Goal: Transaction & Acquisition: Obtain resource

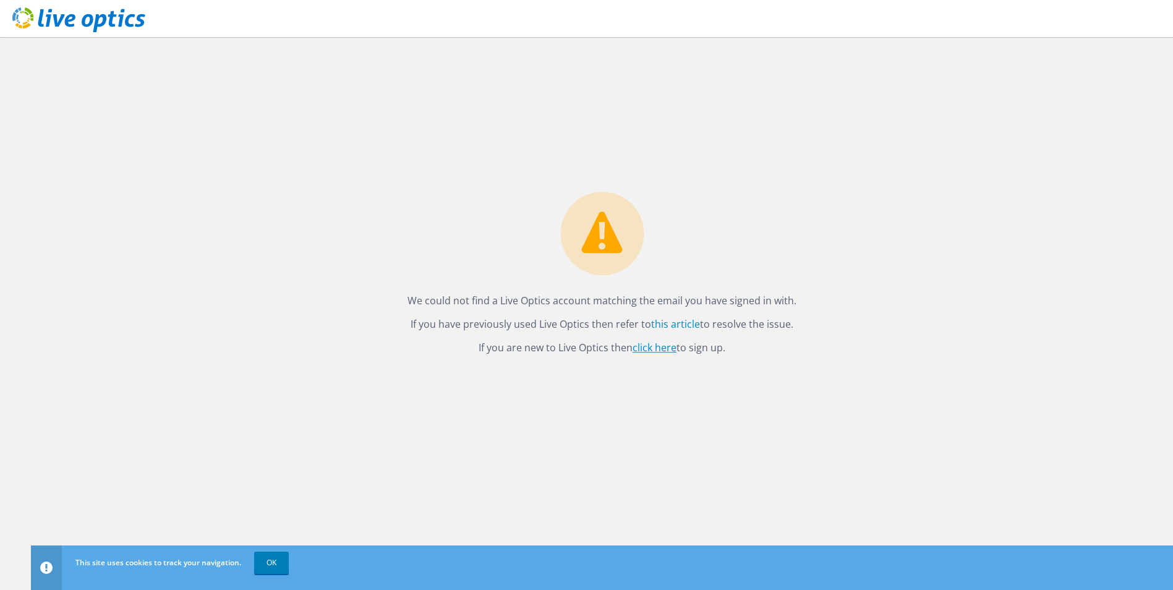
click at [659, 345] on link "click here" at bounding box center [655, 348] width 44 height 14
click at [278, 570] on link "OK" at bounding box center [271, 563] width 35 height 22
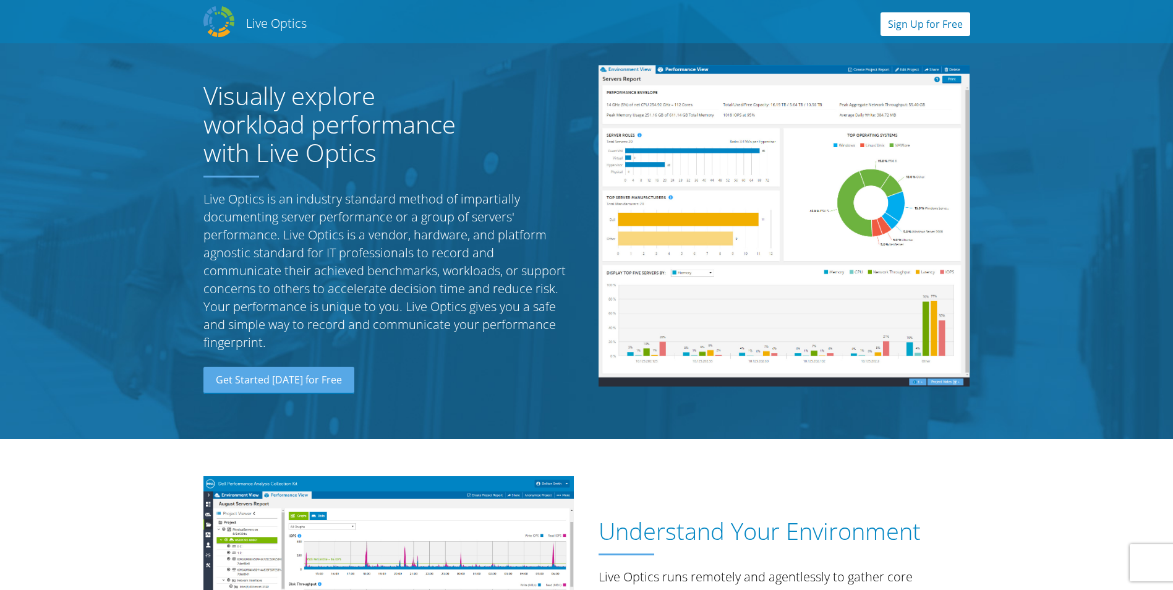
click at [892, 28] on link "Sign Up for Free" at bounding box center [926, 24] width 90 height 24
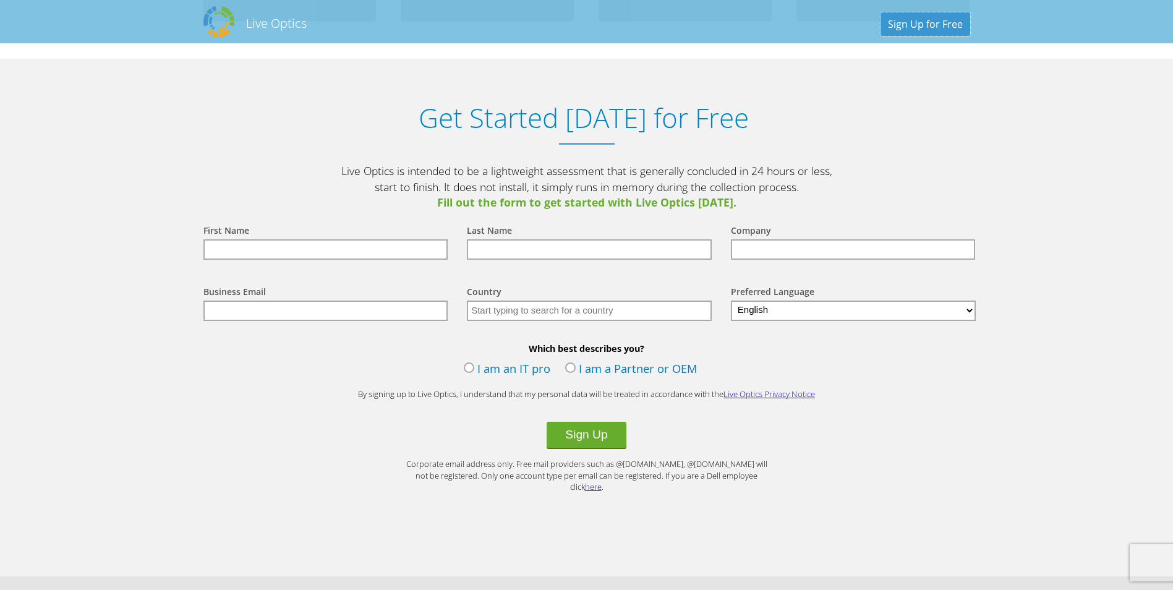
scroll to position [1289, 0]
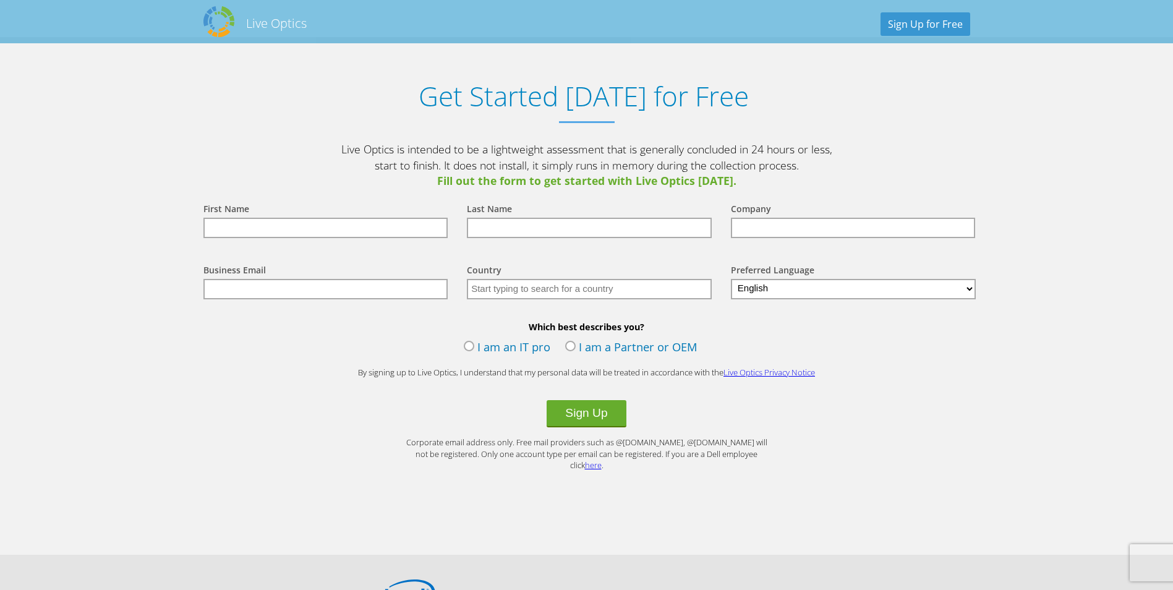
click at [315, 229] on input "text" at bounding box center [325, 228] width 245 height 20
click at [291, 230] on input "text" at bounding box center [325, 228] width 245 height 20
click at [484, 344] on label "I am an IT pro" at bounding box center [507, 348] width 87 height 19
click at [0, 0] on input "I am an IT pro" at bounding box center [0, 0] width 0 height 0
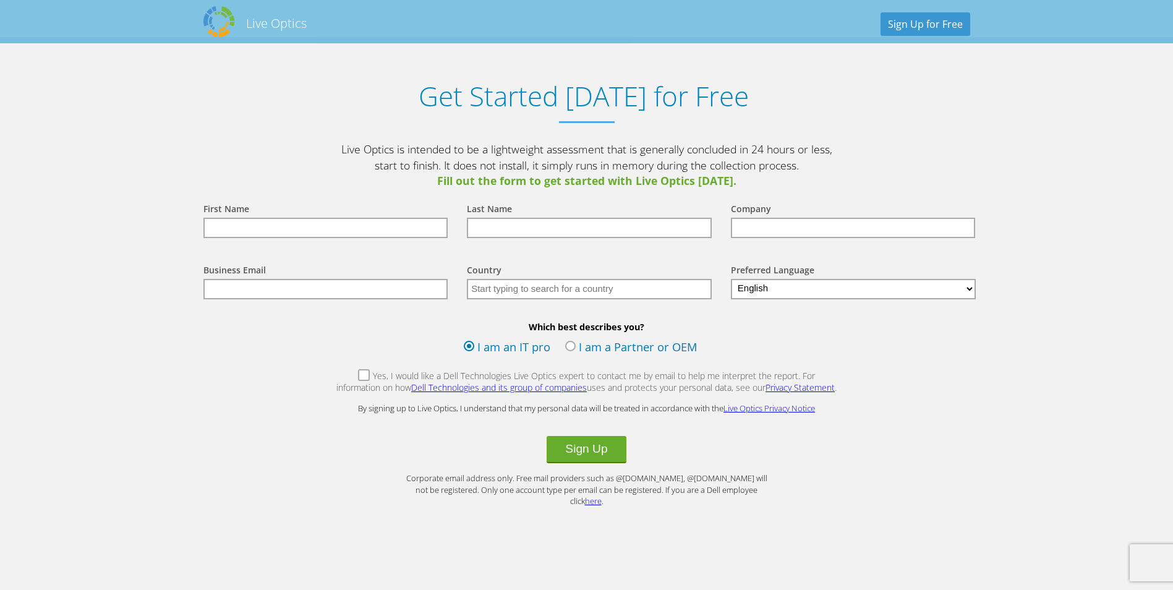
click at [343, 375] on label "Yes, I would like a Dell Technologies Live Optics expert to contact me by email…" at bounding box center [587, 383] width 502 height 27
click at [0, 0] on input "Yes, I would like a Dell Technologies Live Optics expert to contact me by email…" at bounding box center [0, 0] width 0 height 0
click at [328, 234] on input "text" at bounding box center [325, 228] width 245 height 20
type input "anders"
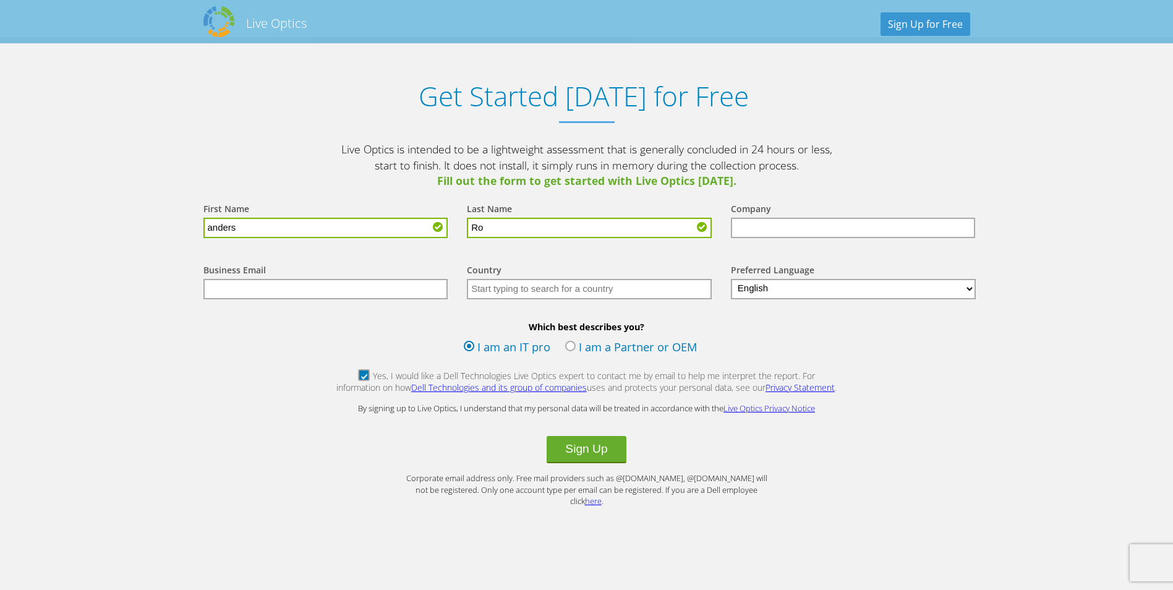
type input "R"
type input "rosvall"
type input "t"
type input "Tollo linear AB"
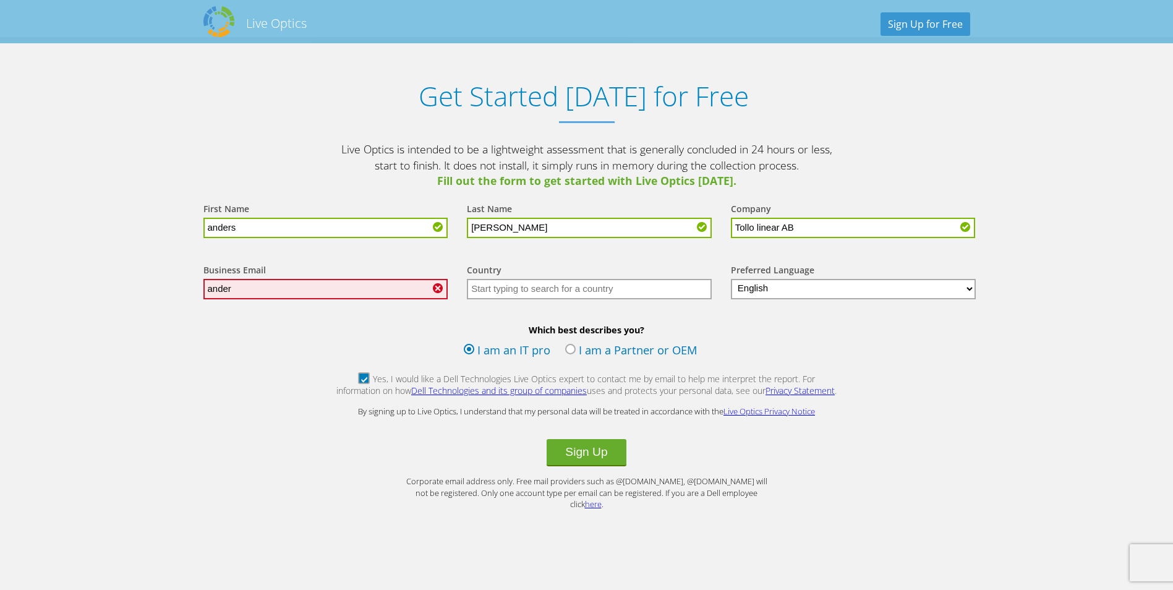
type input "ander"
click at [547, 439] on button "Sign Up" at bounding box center [586, 452] width 79 height 27
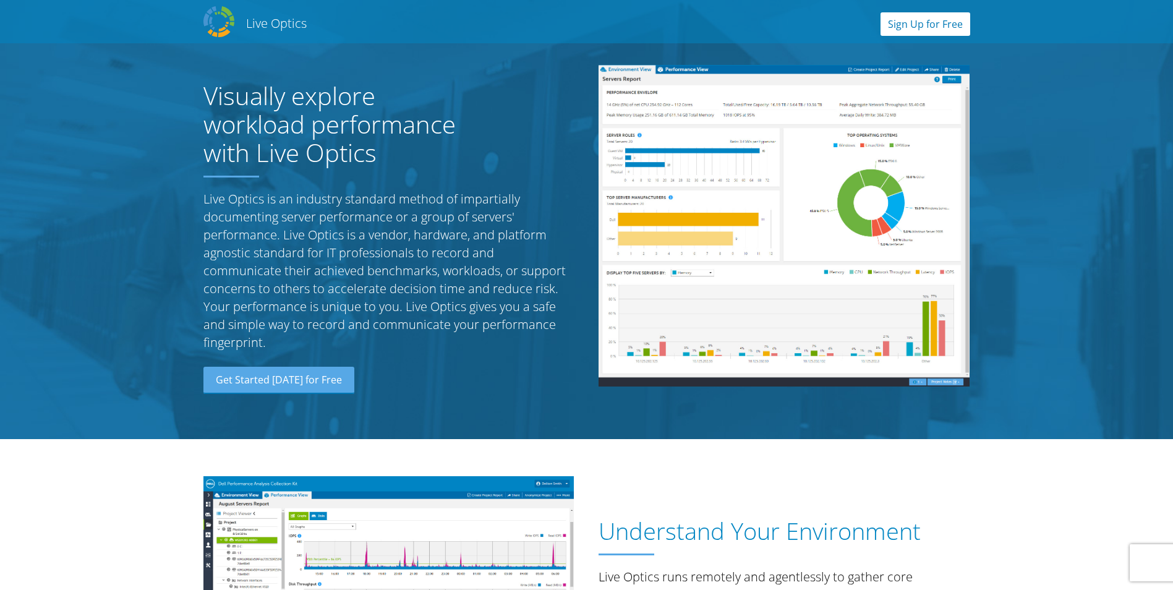
click at [936, 24] on link "Sign Up for Free" at bounding box center [926, 24] width 90 height 24
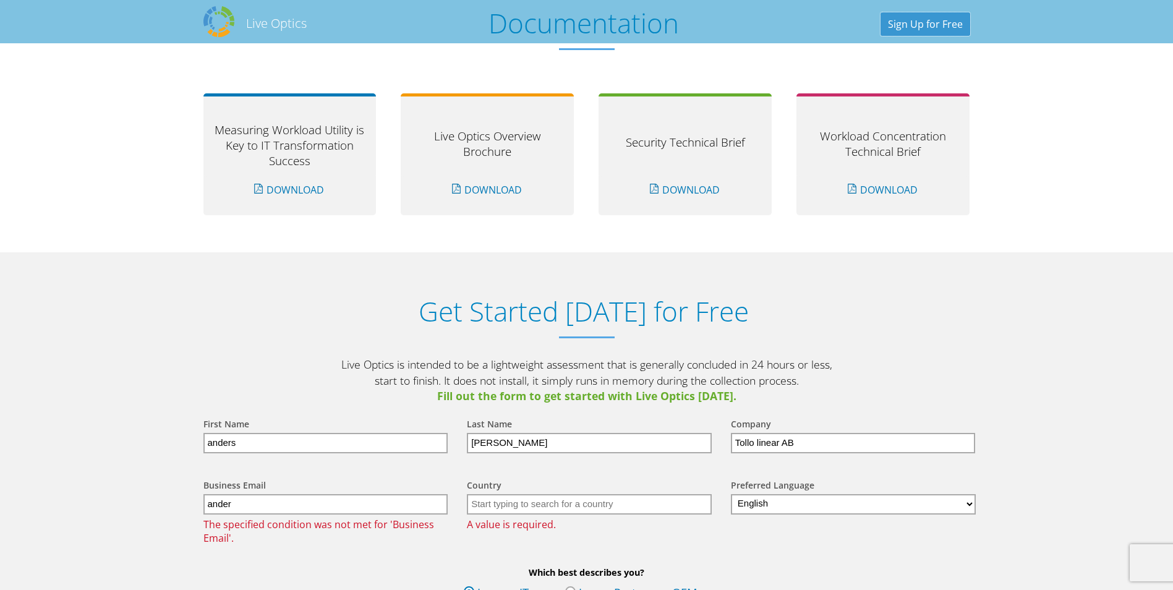
scroll to position [1289, 0]
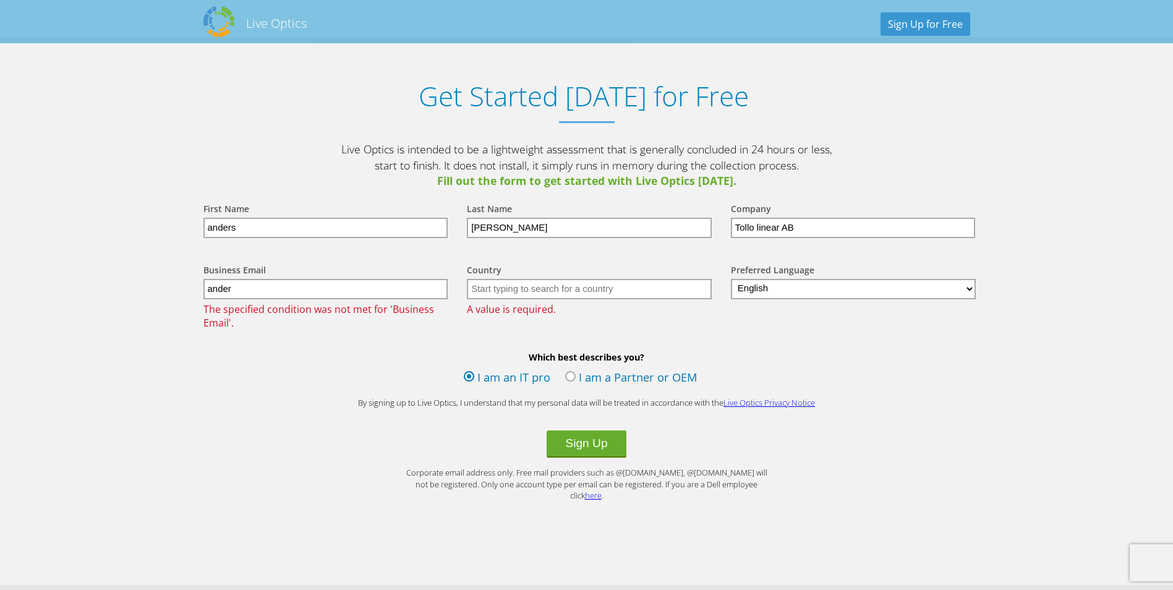
click at [309, 292] on input "ander" at bounding box center [325, 289] width 245 height 20
type input "anders.rosvall@regalrexnord.com"
type input "Sweden"
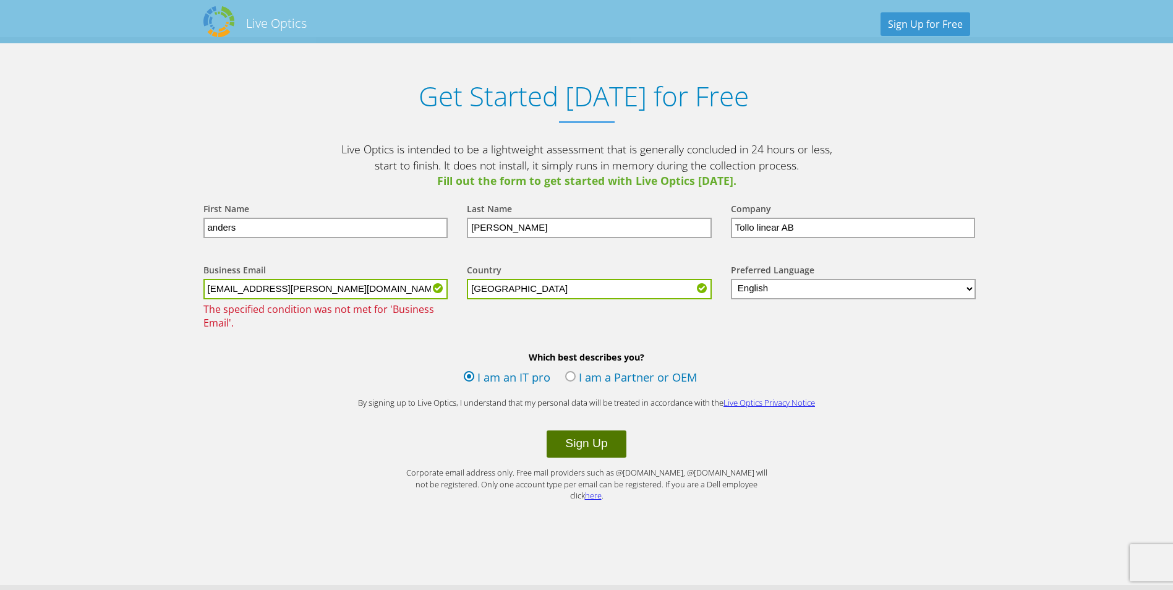
click at [589, 443] on button "Sign Up" at bounding box center [586, 443] width 79 height 27
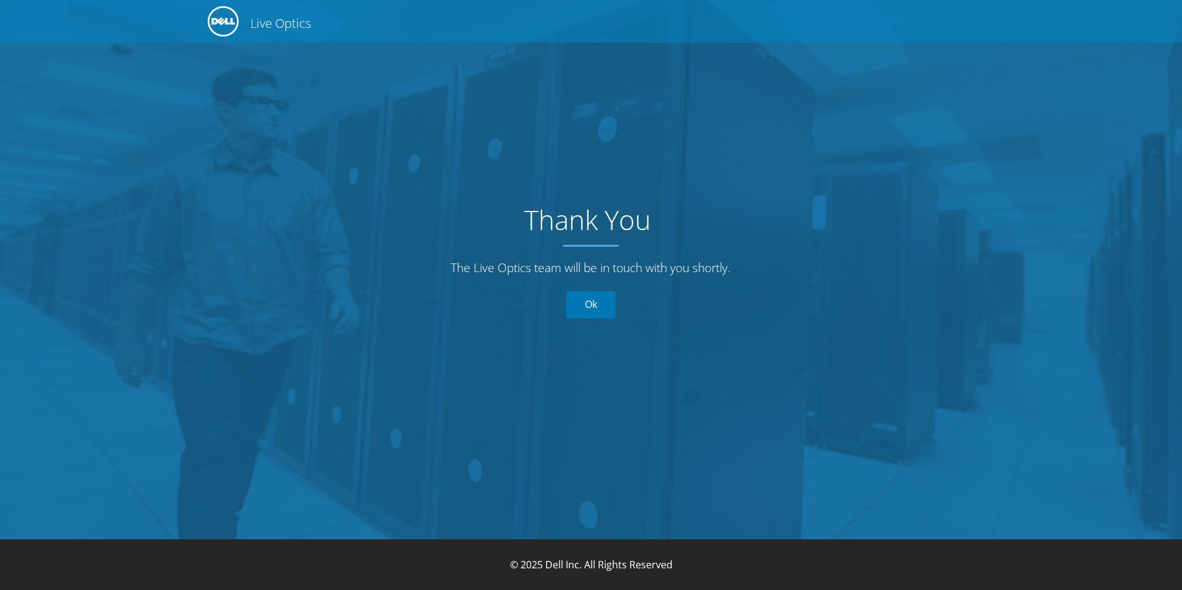
click at [588, 310] on link "Ok" at bounding box center [590, 304] width 49 height 27
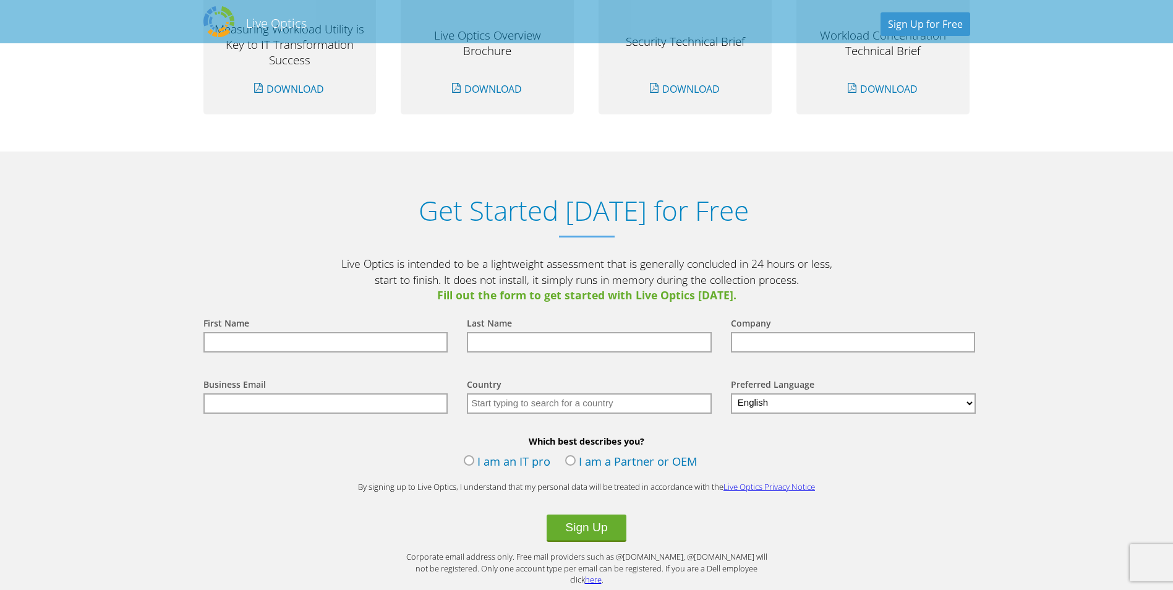
scroll to position [1361, 0]
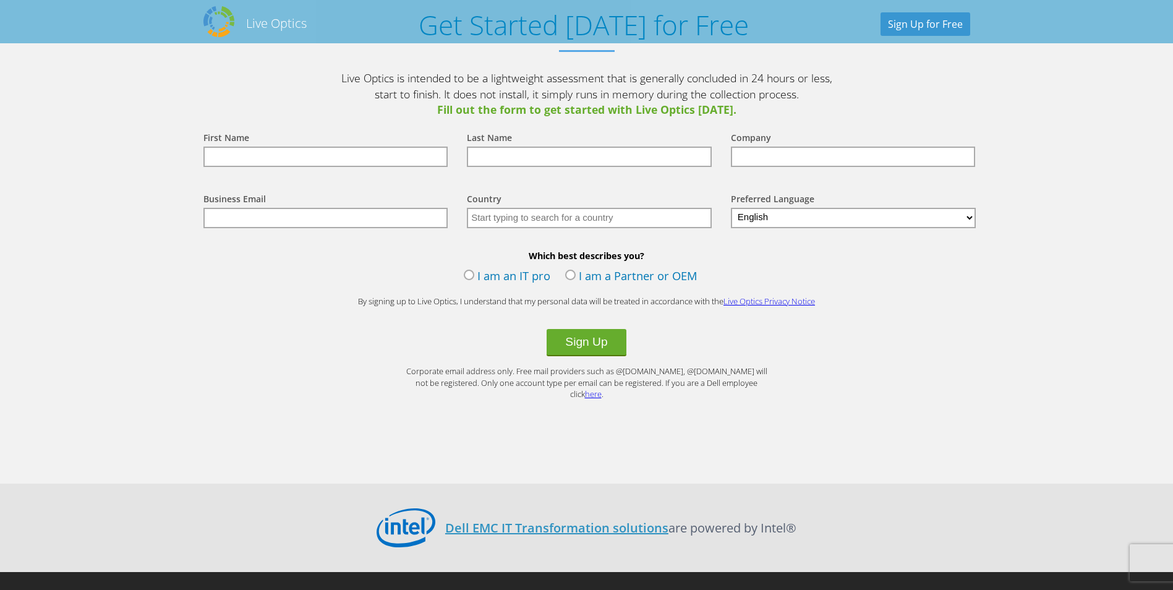
click at [233, 318] on form "First Name Last Name Company Business Email Country Select Andorra United Arab …" at bounding box center [587, 259] width 792 height 282
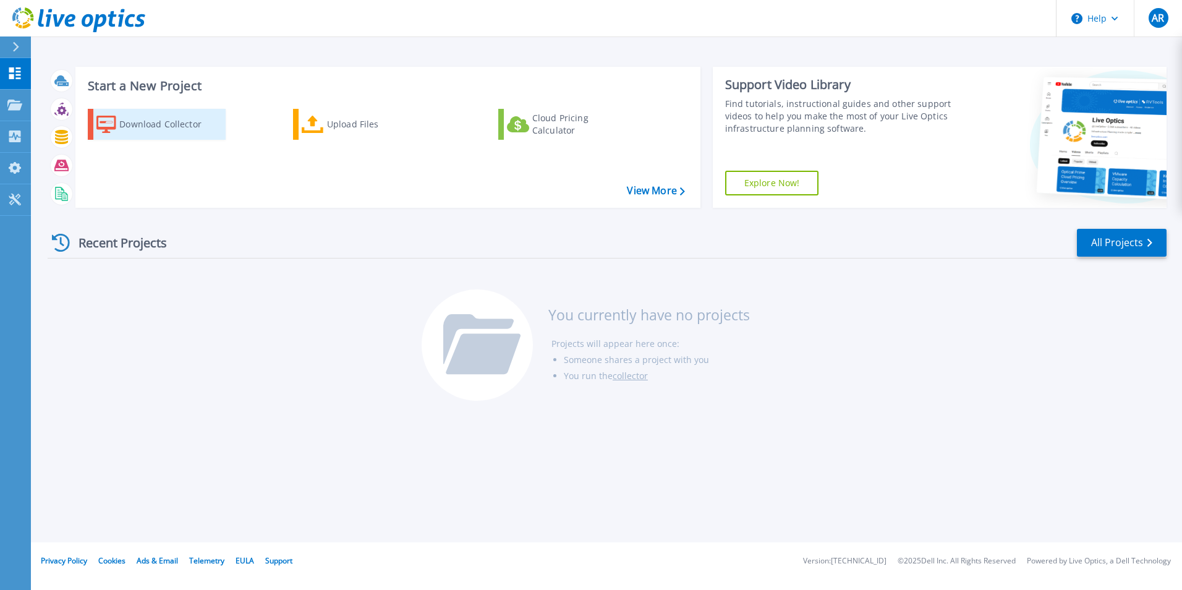
click at [156, 126] on div "Download Collector" at bounding box center [168, 124] width 99 height 25
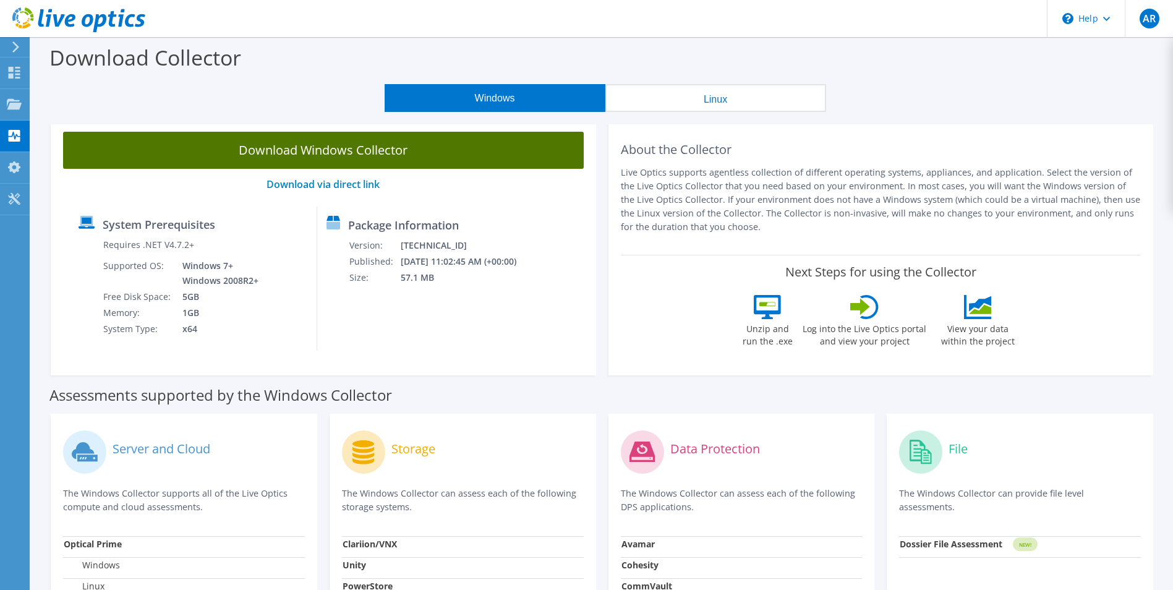
click at [286, 148] on link "Download Windows Collector" at bounding box center [323, 150] width 521 height 37
